Goal: Information Seeking & Learning: Learn about a topic

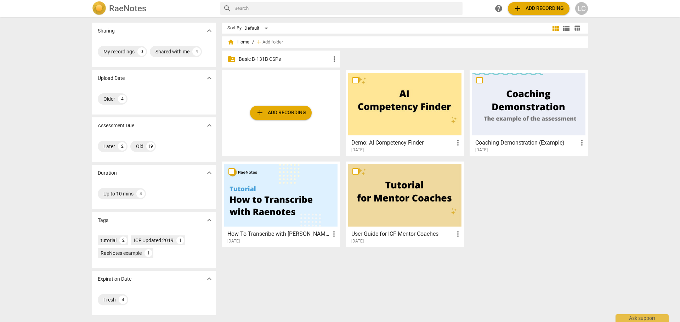
click at [302, 59] on p "Basic B-131B CSPs" at bounding box center [284, 59] width 91 height 7
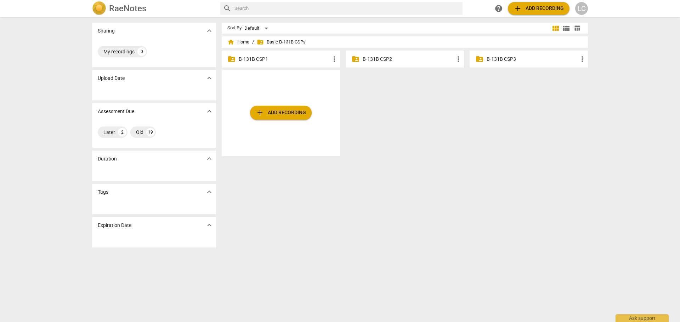
click at [416, 62] on p "B-131B CSP2" at bounding box center [407, 59] width 91 height 7
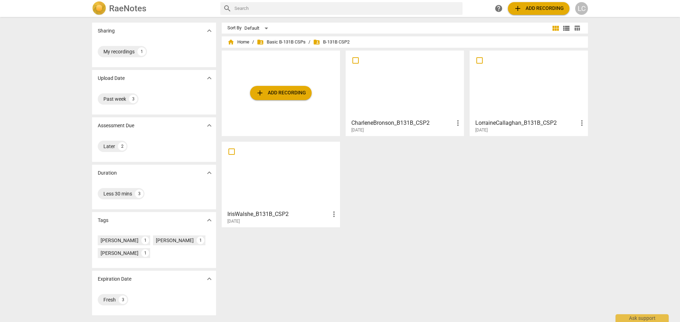
click at [497, 82] on div at bounding box center [528, 84] width 113 height 63
click at [388, 81] on div at bounding box center [404, 84] width 113 height 63
click at [269, 167] on div at bounding box center [280, 175] width 113 height 63
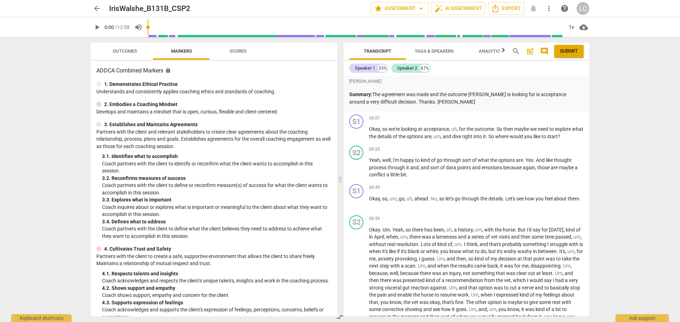
click at [96, 26] on span "play_arrow" at bounding box center [97, 27] width 8 height 8
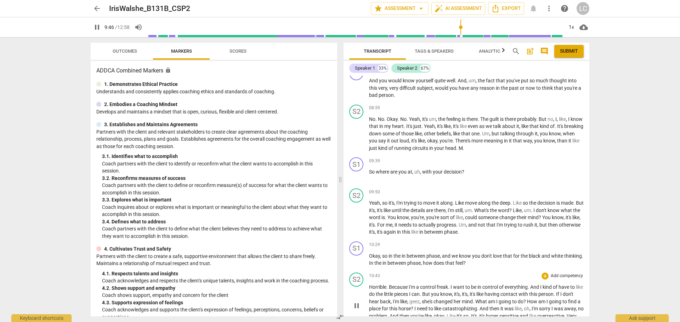
scroll to position [747, 0]
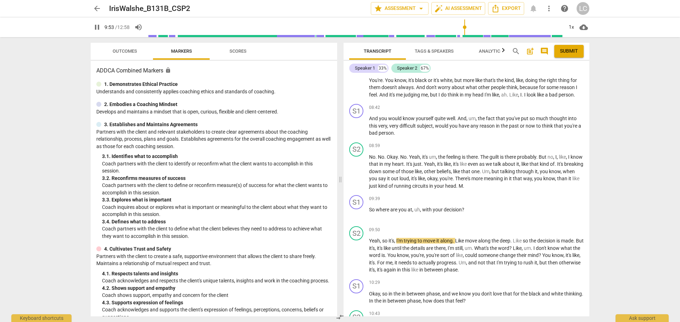
type input "593"
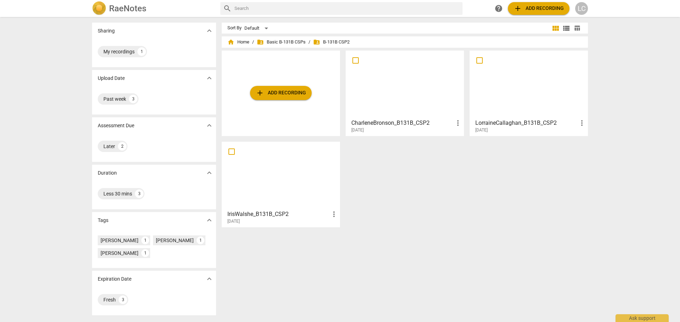
click at [478, 113] on div at bounding box center [528, 84] width 113 height 63
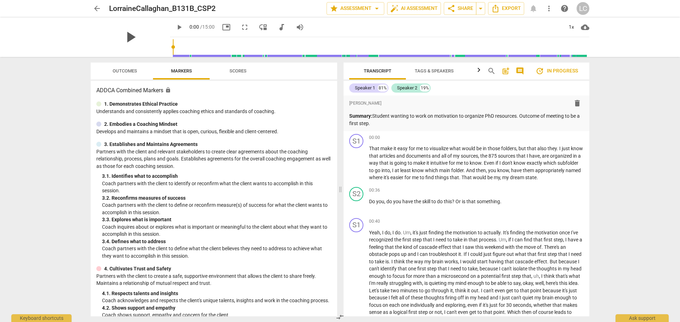
click at [123, 36] on span "play_arrow" at bounding box center [130, 37] width 18 height 18
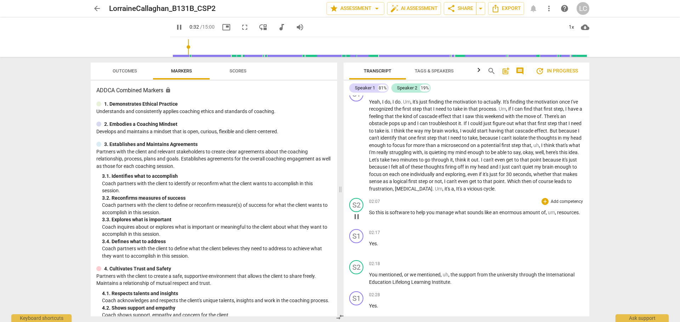
scroll to position [142, 0]
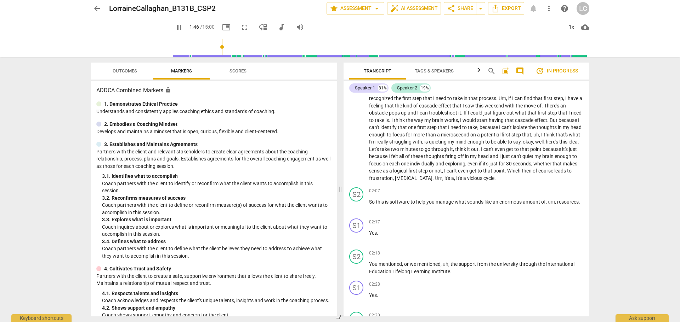
drag, startPoint x: 184, startPoint y: 47, endPoint x: 214, endPoint y: 50, distance: 30.5
click at [214, 50] on input "range" at bounding box center [381, 47] width 416 height 23
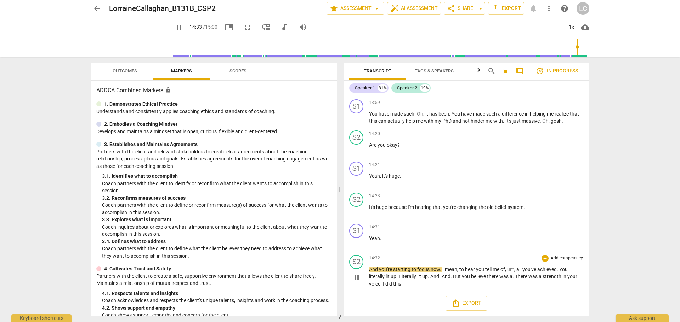
scroll to position [1835, 0]
type input "900"
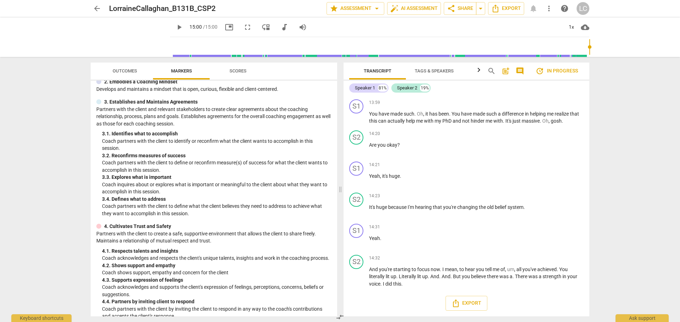
scroll to position [0, 0]
